Goal: Find contact information: Find contact information

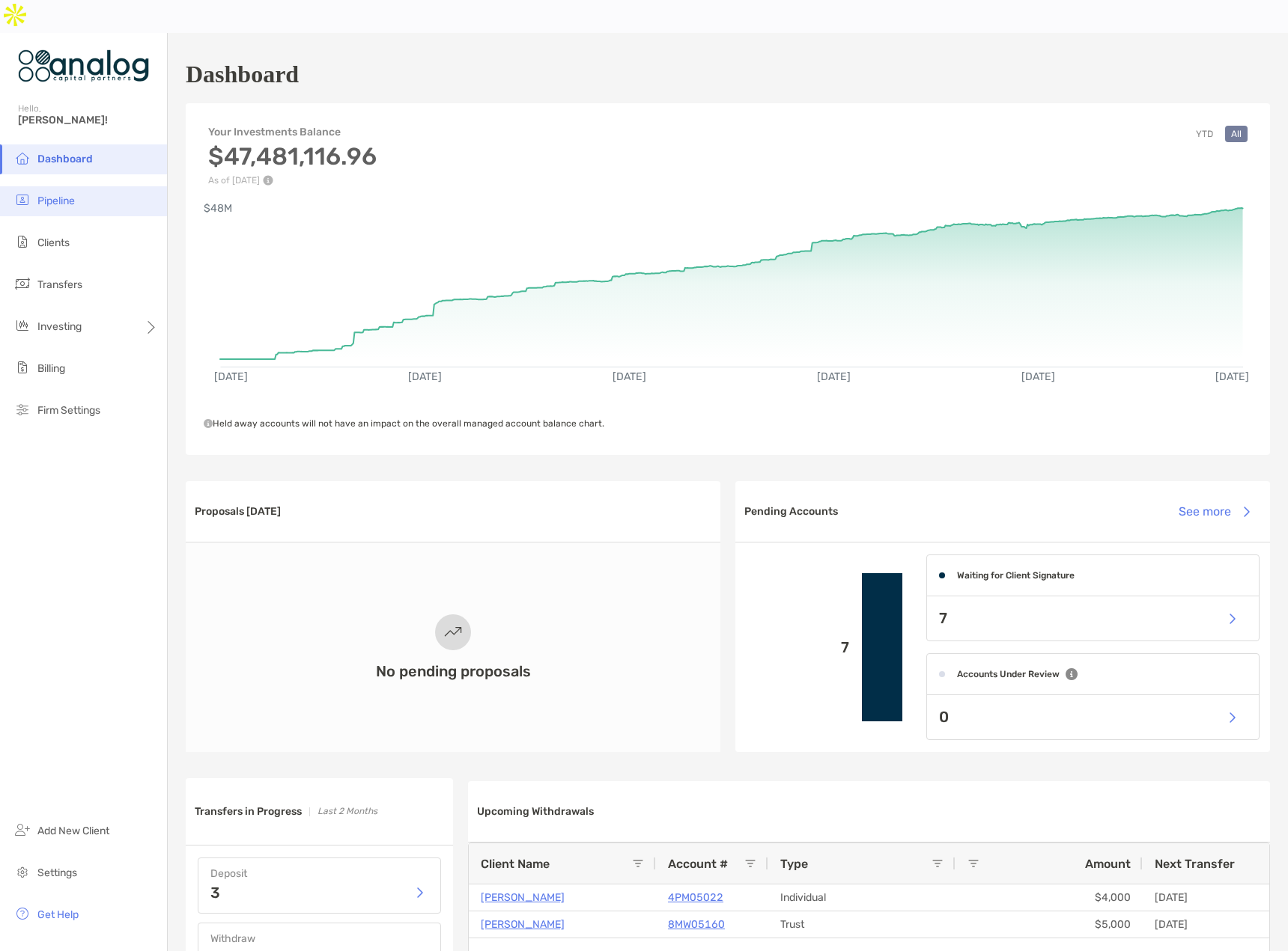
click at [50, 195] on span "Pipeline" at bounding box center [57, 201] width 38 height 13
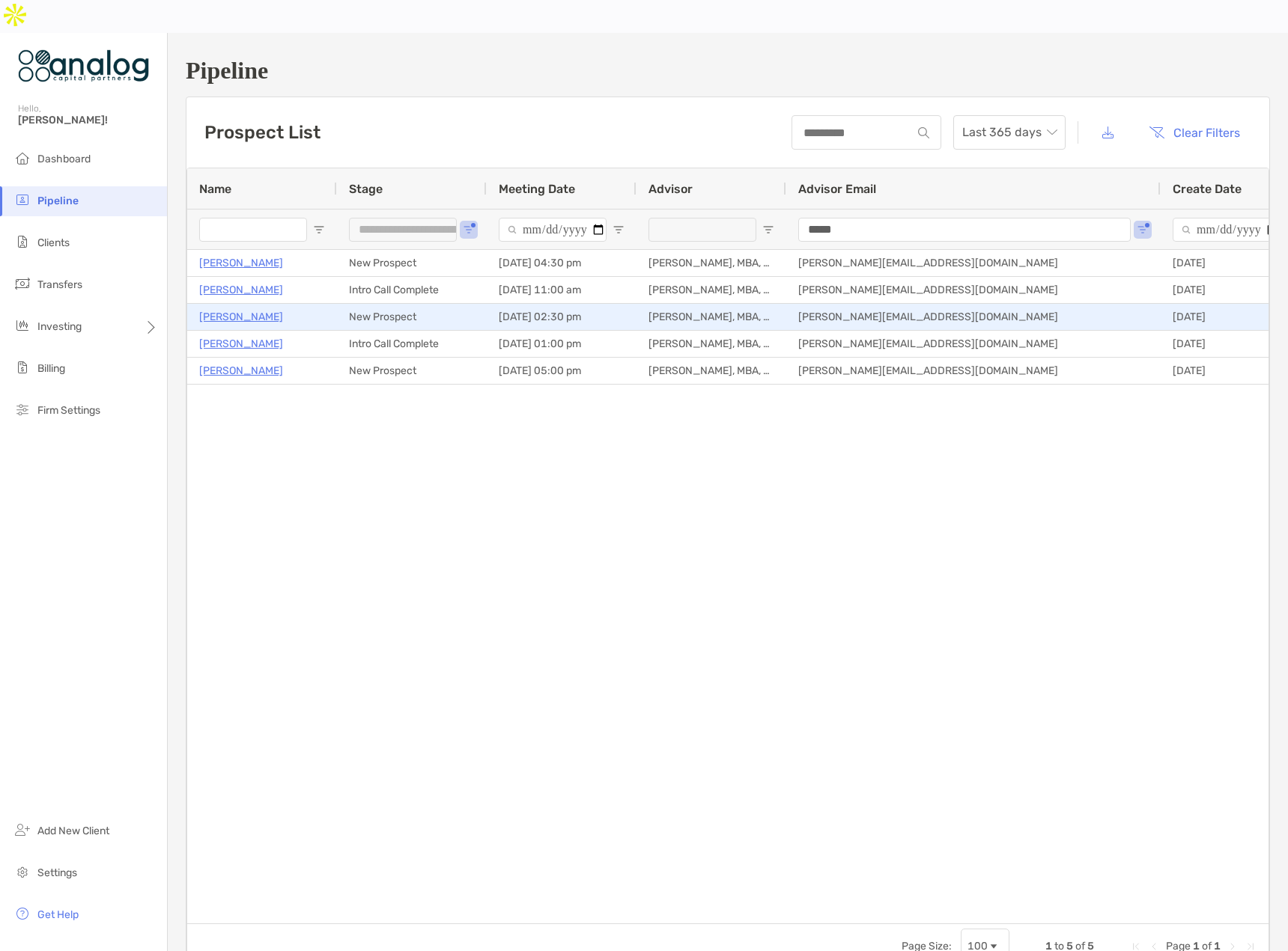
click at [242, 308] on p "[PERSON_NAME]" at bounding box center [241, 317] width 83 height 19
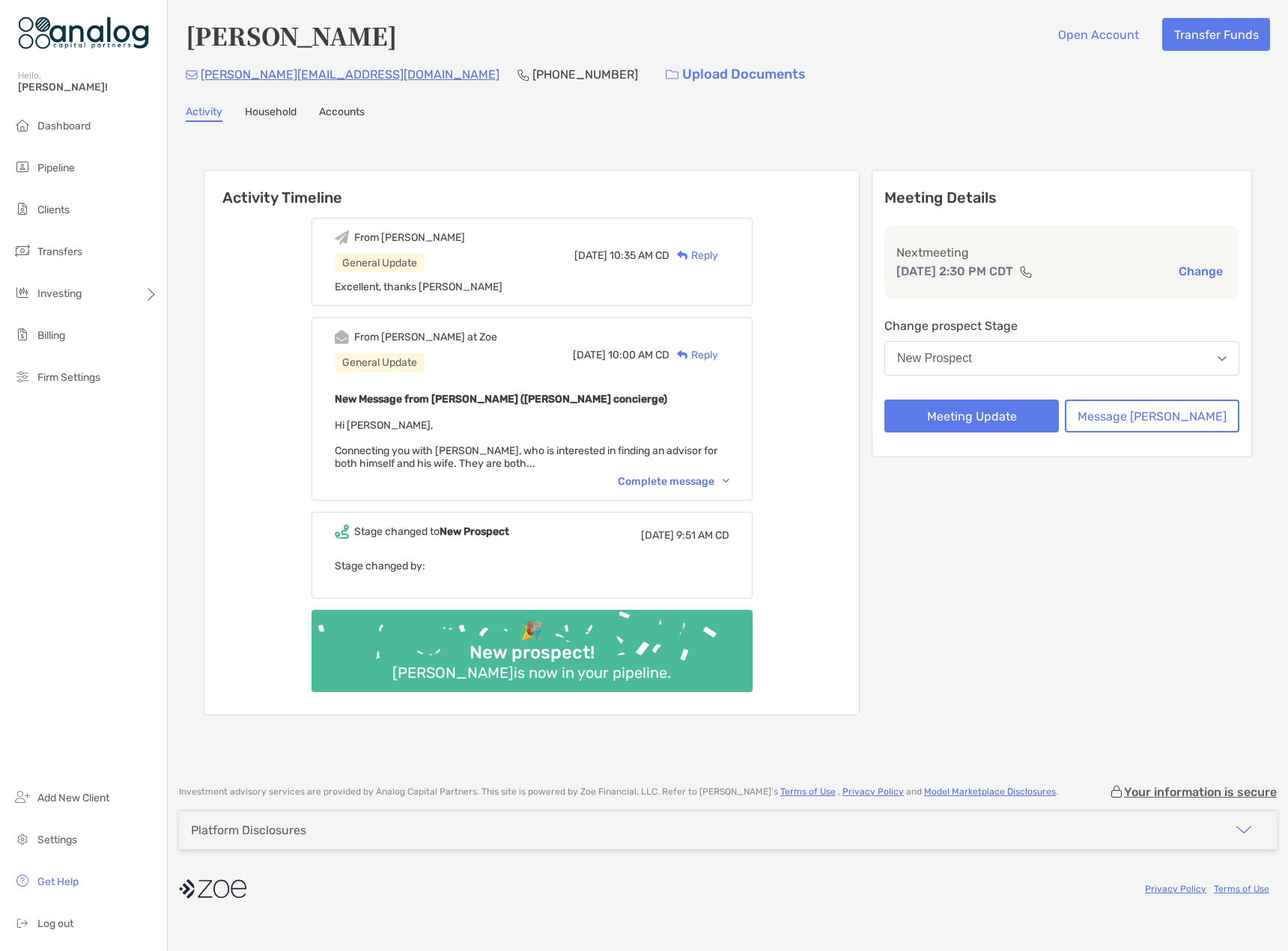
click at [721, 476] on div "Complete message" at bounding box center [673, 481] width 111 height 13
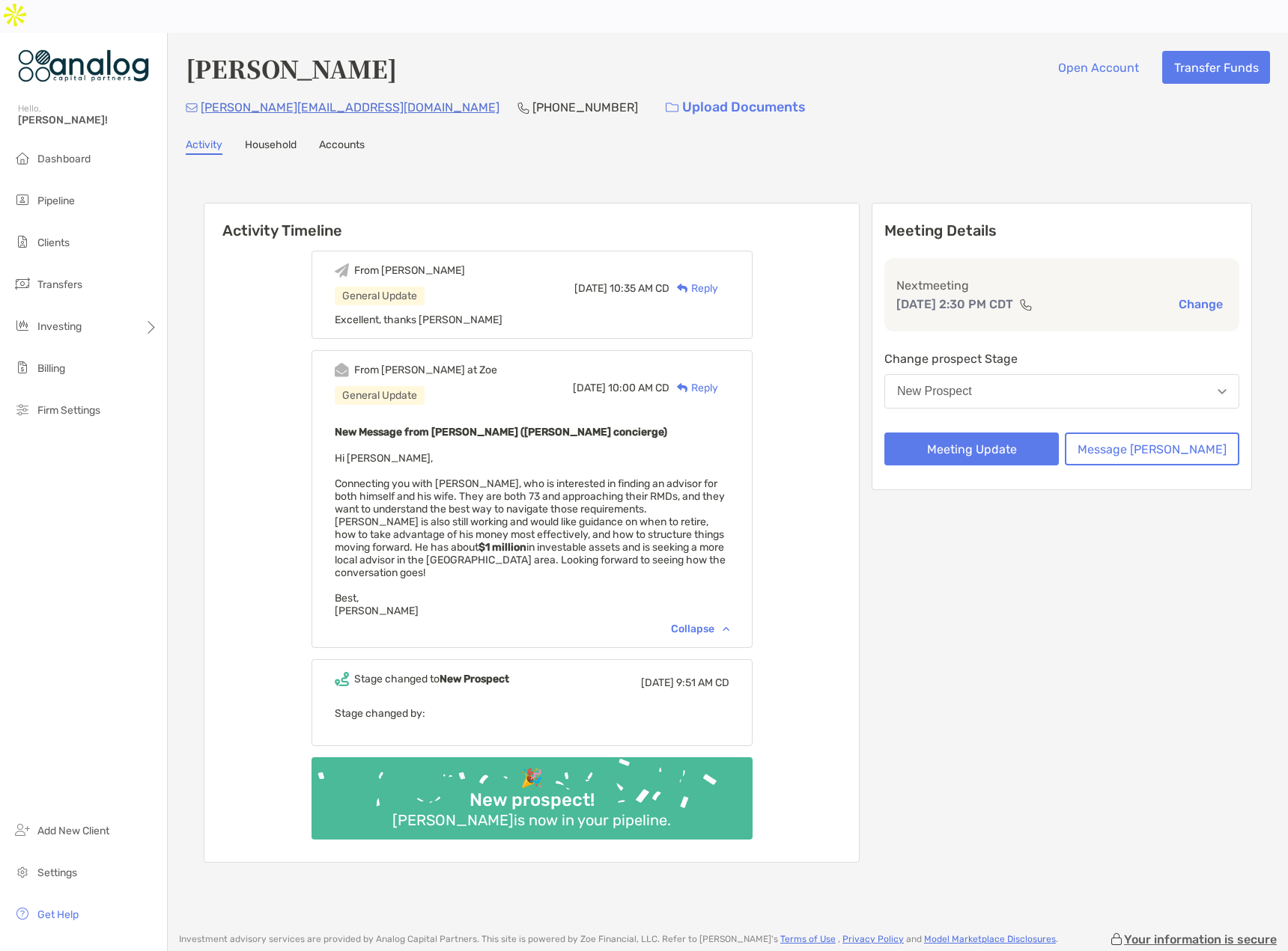
click at [613, 127] on div "Joseph Cain Open Account Transfer Funds tom@rjc-law.net (409) 939-5576 Upload D…" at bounding box center [728, 475] width 1120 height 884
drag, startPoint x: 300, startPoint y: 76, endPoint x: 234, endPoint y: 77, distance: 66.0
click at [234, 91] on div "tom@rjc-law.net (409) 939-5576 Upload Documents" at bounding box center [728, 107] width 1084 height 32
copy p "rjc-law.net"
